Goal: Information Seeking & Learning: Learn about a topic

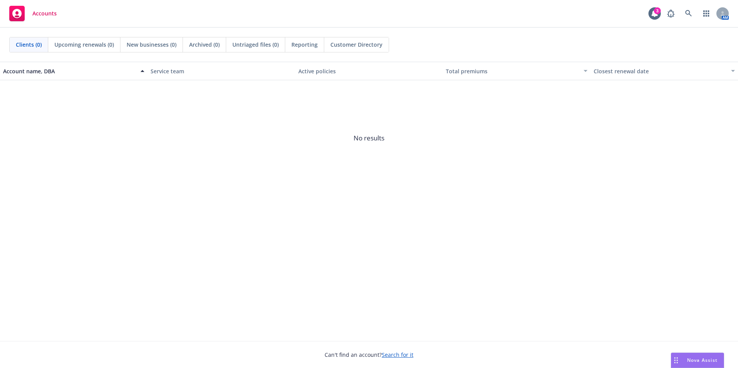
click at [678, 18] on div "AM" at bounding box center [696, 13] width 66 height 15
click at [684, 15] on link at bounding box center [687, 13] width 15 height 15
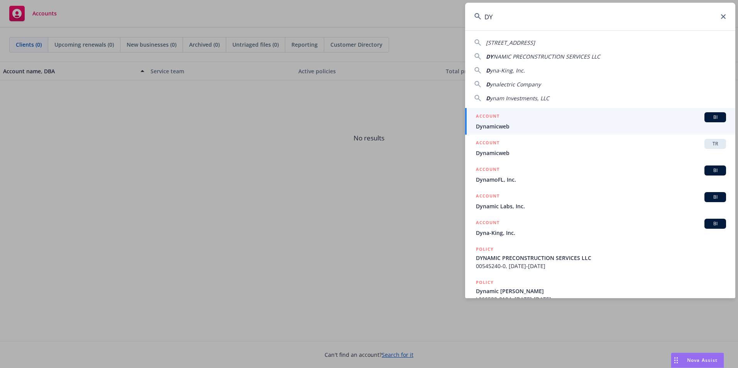
type input "D"
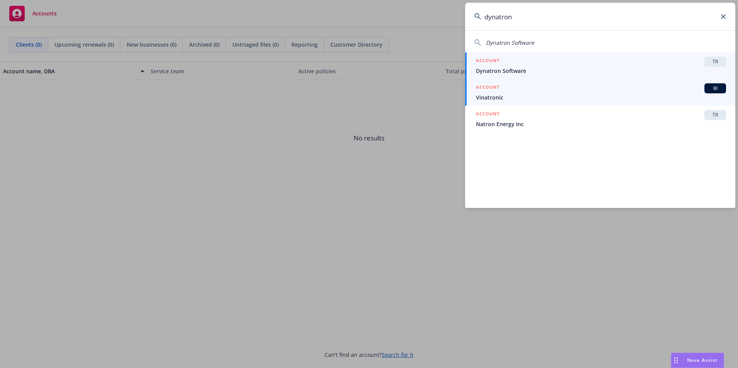
type input "dynatron"
click at [623, 73] on span "Dynatron Software" at bounding box center [601, 71] width 250 height 8
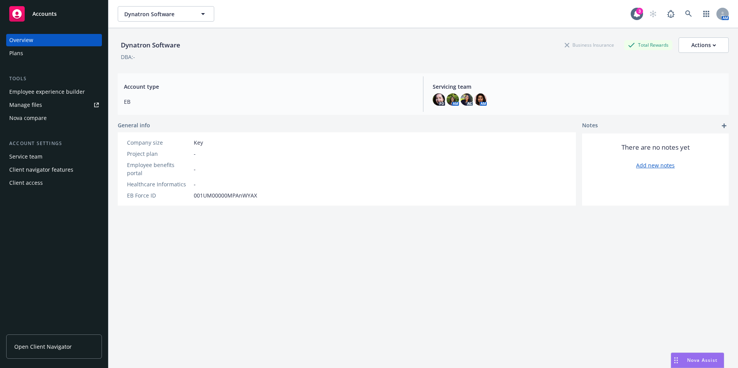
click at [71, 88] on div "Employee experience builder" at bounding box center [47, 92] width 76 height 12
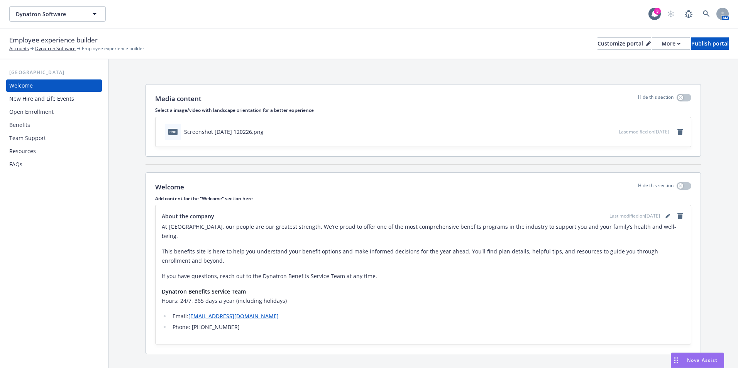
click at [43, 128] on div "Benefits" at bounding box center [53, 125] width 89 height 12
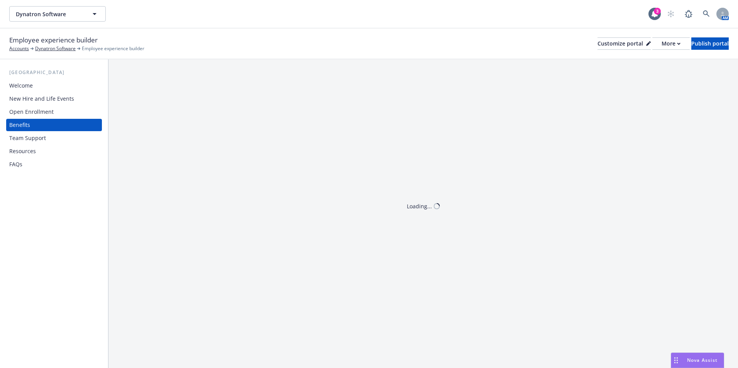
click at [68, 100] on div "New Hire and Life Events" at bounding box center [41, 99] width 65 height 12
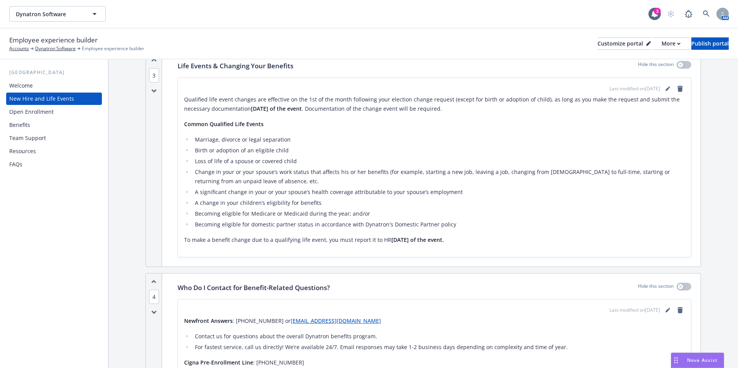
scroll to position [579, 0]
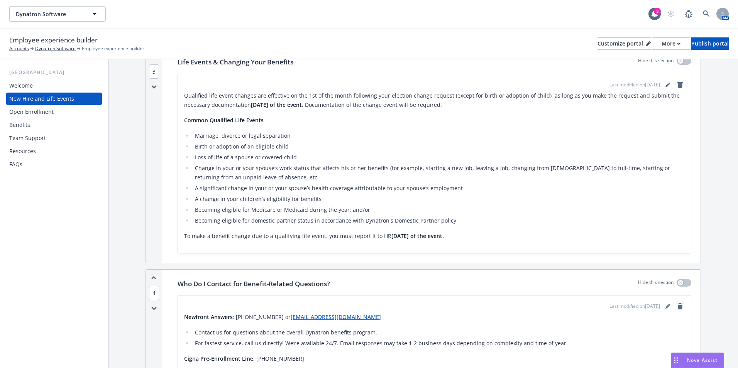
click at [451, 221] on li "Becoming eligible for domestic partner status in accordance with Dynatron's Dom…" at bounding box center [438, 220] width 492 height 9
click at [453, 221] on li "Becoming eligible for domestic partner status in accordance with Dynatron's Dom…" at bounding box center [438, 220] width 492 height 9
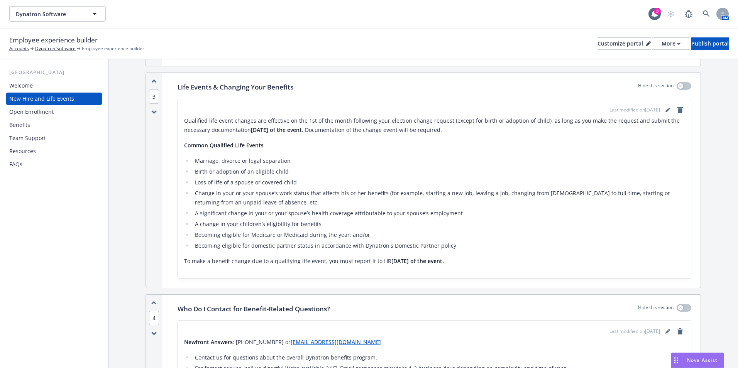
scroll to position [540, 0]
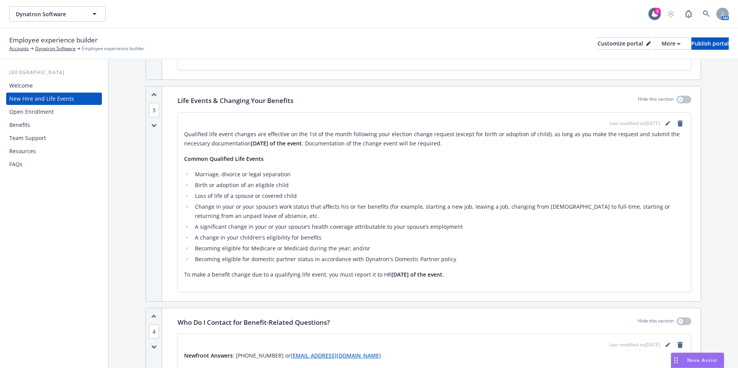
click at [26, 127] on div "Benefits" at bounding box center [19, 125] width 21 height 12
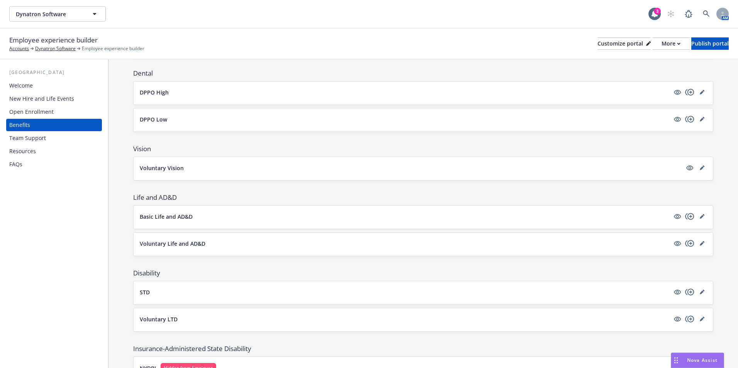
scroll to position [193, 0]
click at [166, 215] on p "Basic Life and AD&D" at bounding box center [166, 218] width 53 height 8
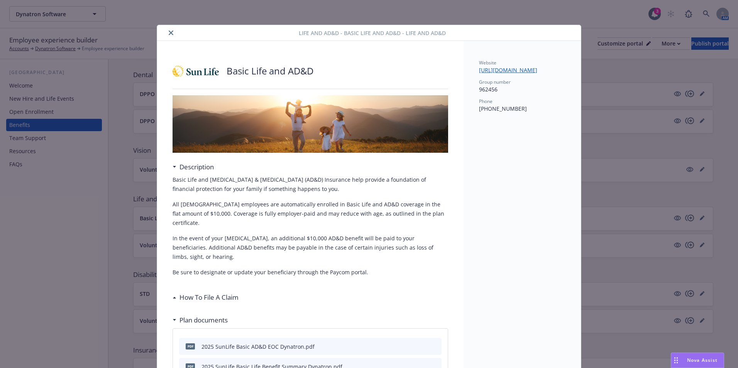
click at [167, 29] on button "close" at bounding box center [170, 32] width 9 height 9
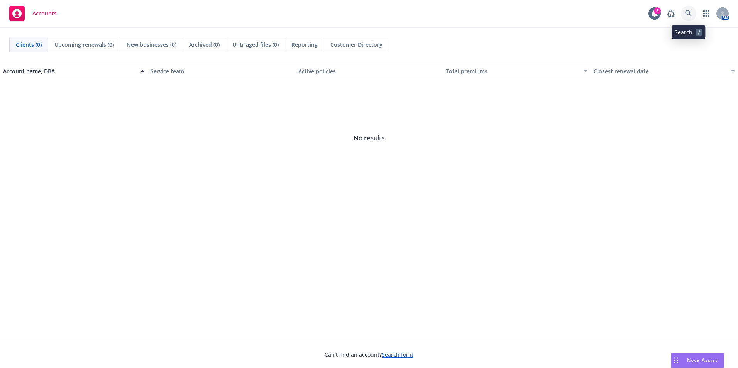
click at [694, 10] on link at bounding box center [687, 13] width 15 height 15
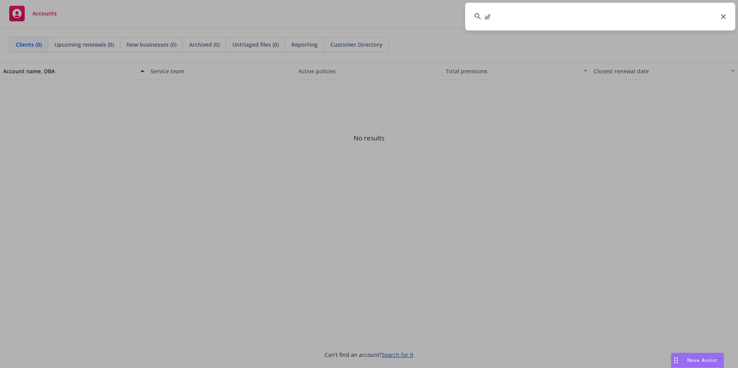
type input "a"
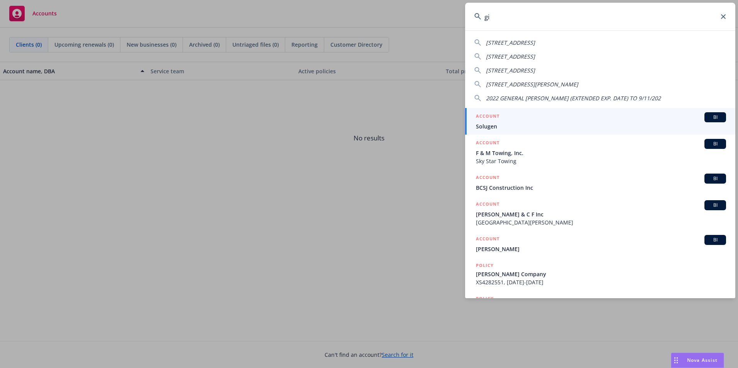
type input "g"
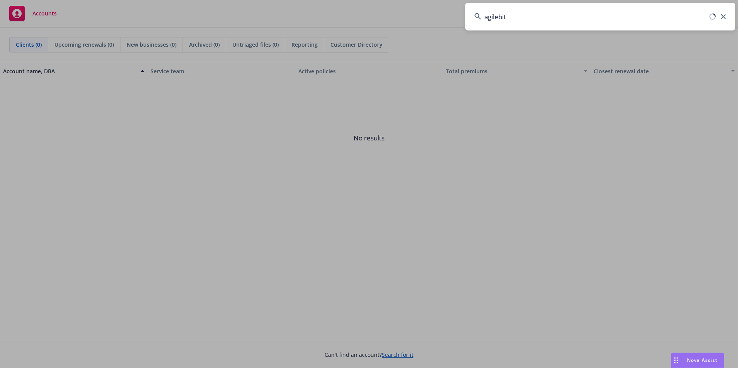
type input "agilebits"
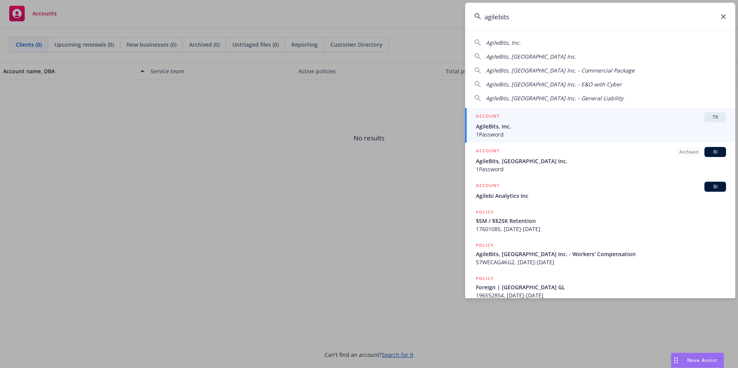
click at [567, 123] on span "AgileBits, Inc." at bounding box center [601, 126] width 250 height 8
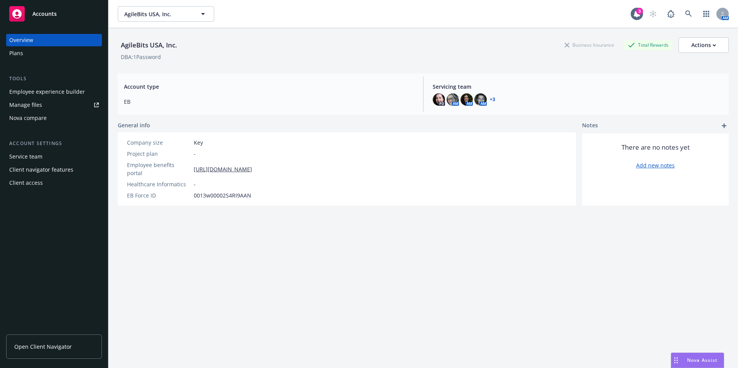
click at [32, 90] on div "Employee experience builder" at bounding box center [47, 92] width 76 height 12
